Goal: Task Accomplishment & Management: Manage account settings

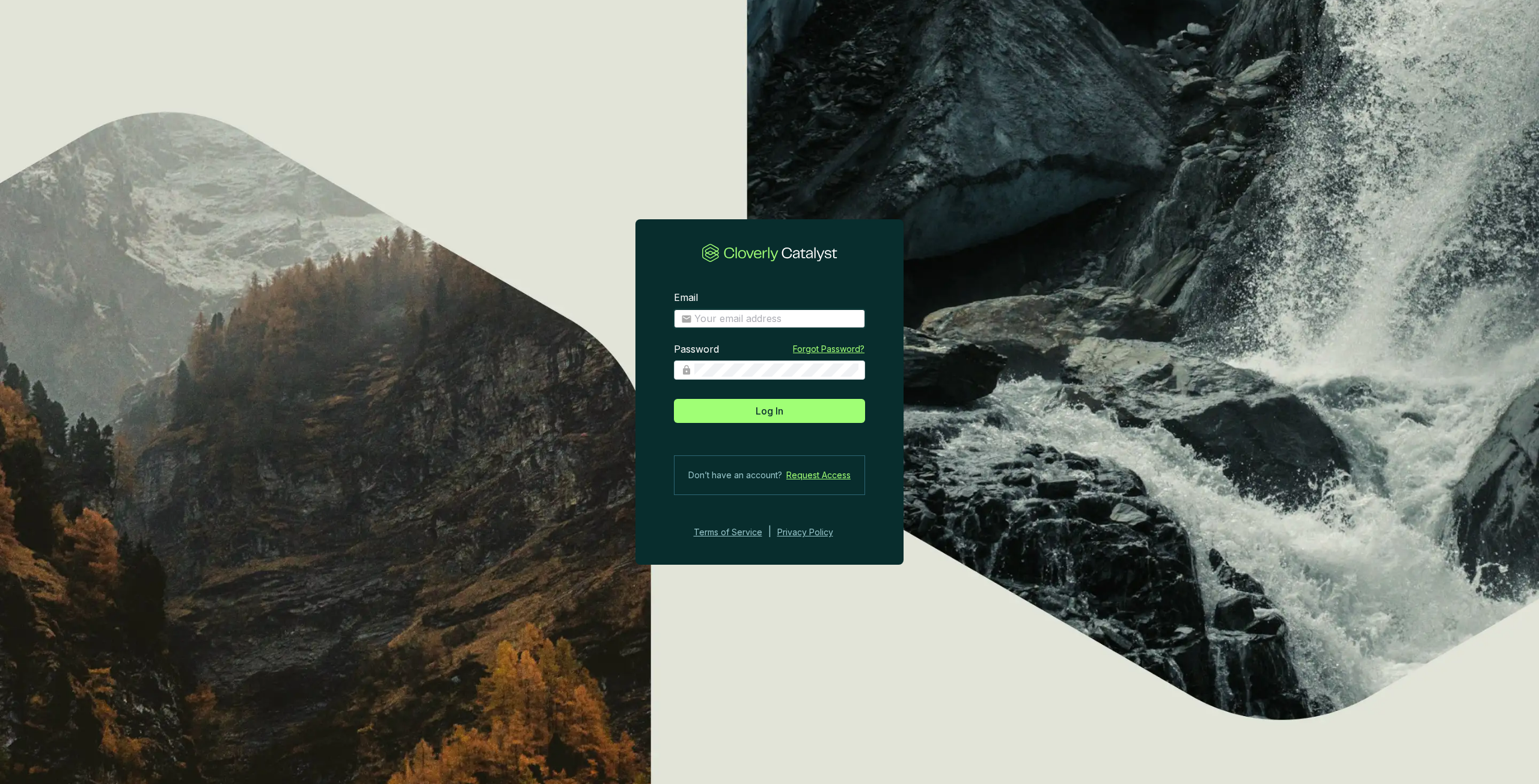
type input "[PERSON_NAME][EMAIL_ADDRESS][DOMAIN_NAME]"
click at [802, 427] on section "Email [PERSON_NAME][EMAIL_ADDRESS][DOMAIN_NAME] Password Forgot Password? Log I…" at bounding box center [770, 416] width 268 height 287
click at [805, 412] on button "Log In" at bounding box center [770, 410] width 191 height 24
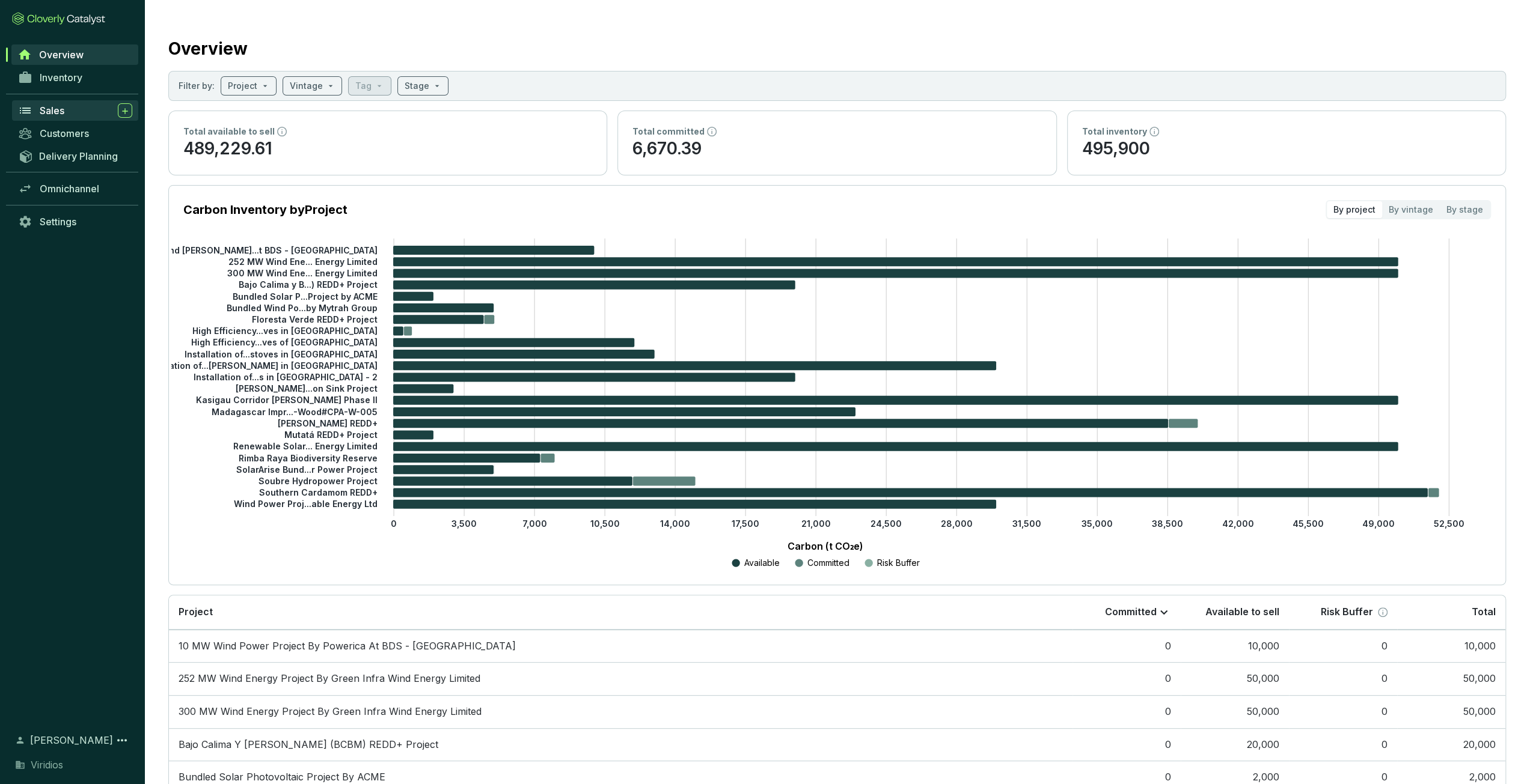
click at [49, 113] on span "Sales" at bounding box center [52, 110] width 25 height 12
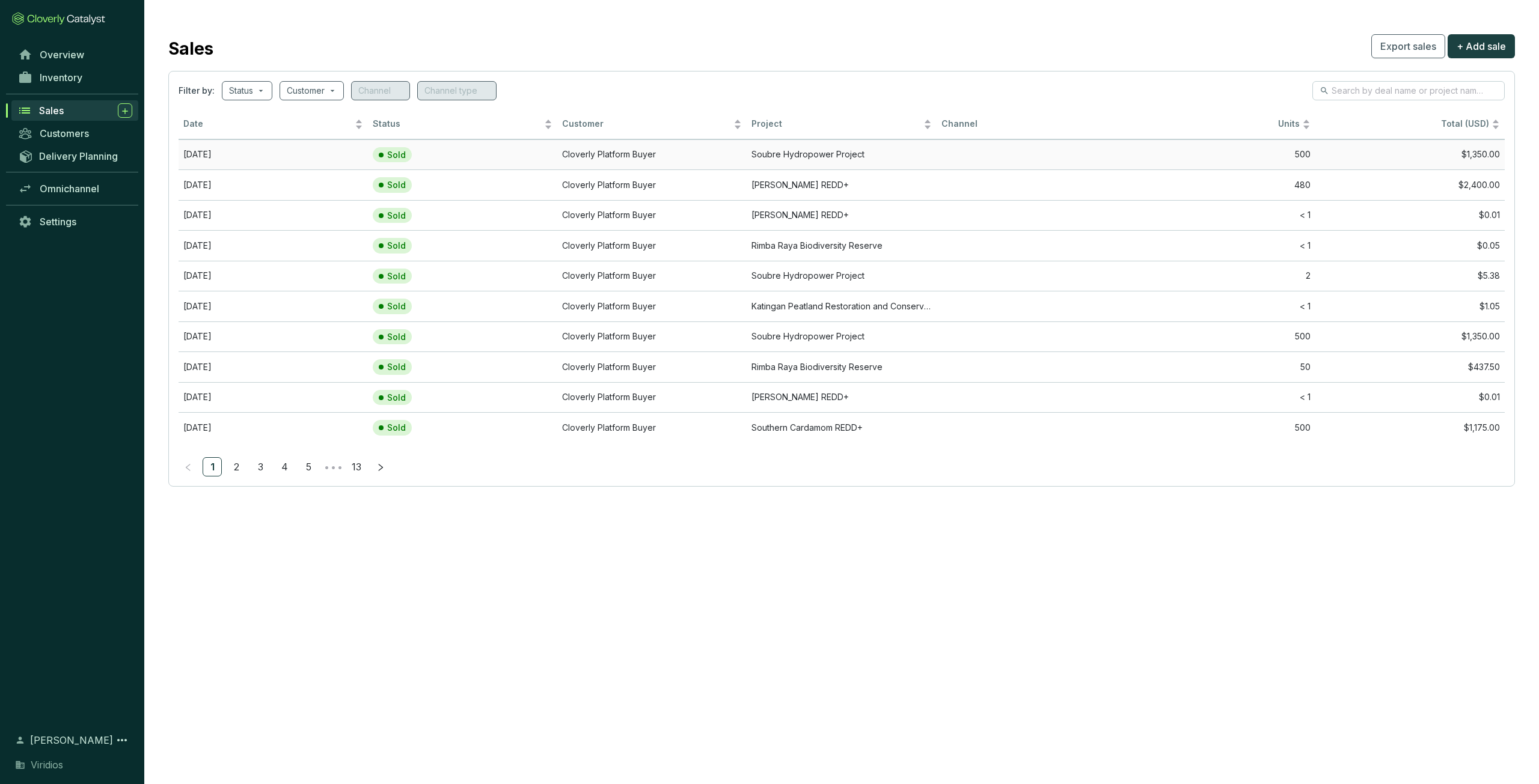
click at [350, 156] on td "[DATE]" at bounding box center [273, 154] width 189 height 30
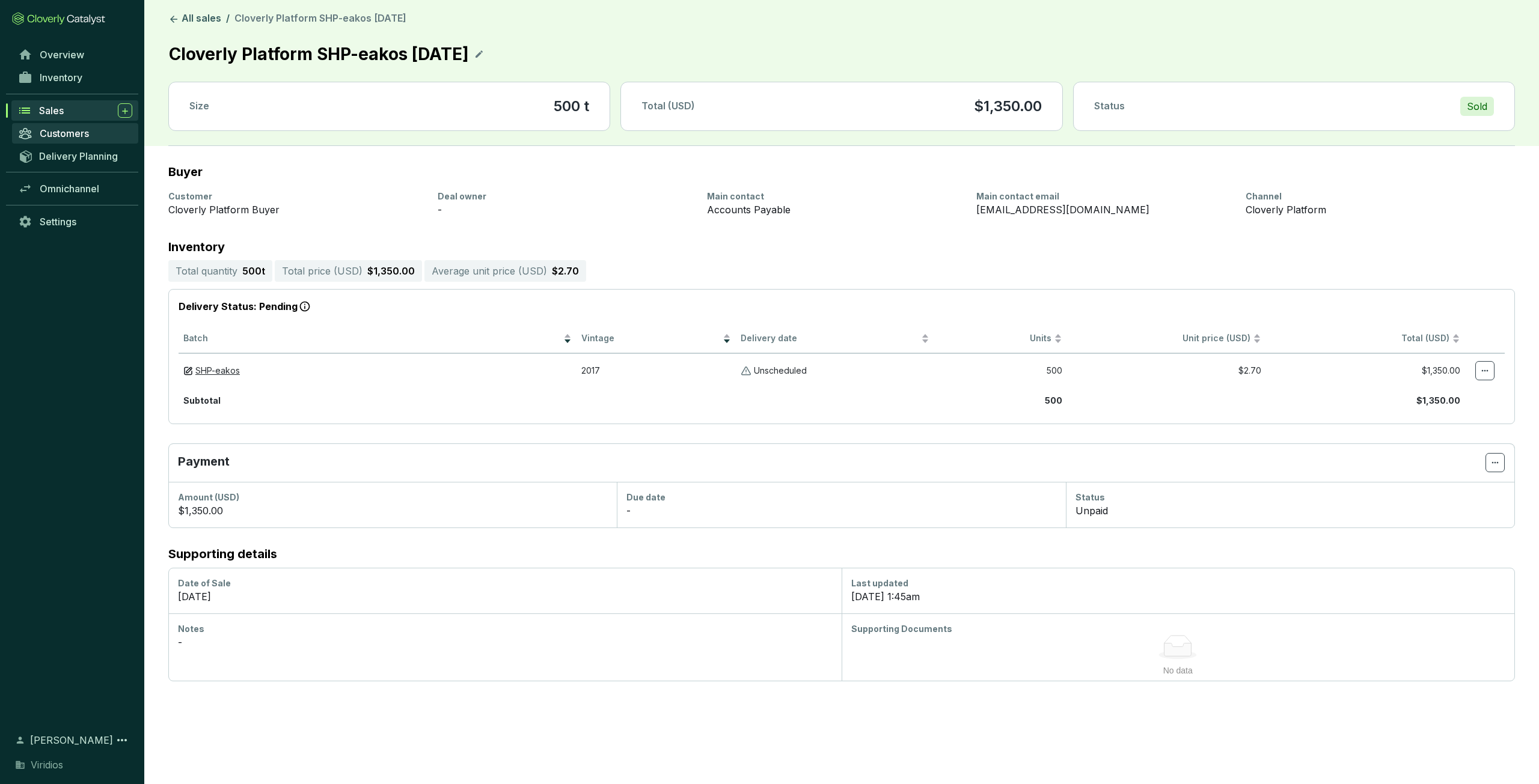
click at [78, 136] on span "Customers" at bounding box center [64, 133] width 49 height 12
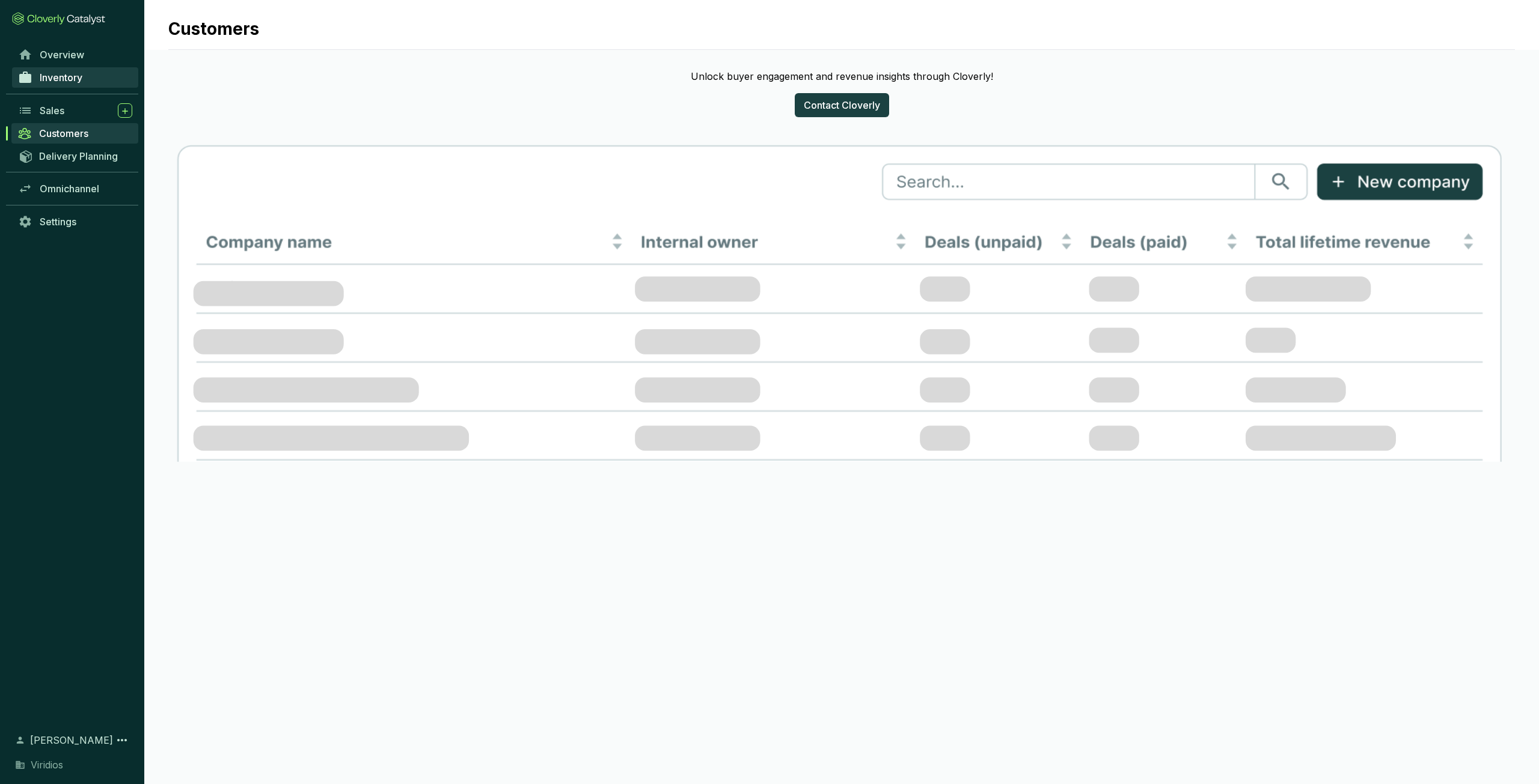
click at [59, 74] on span "Inventory" at bounding box center [61, 77] width 43 height 12
